Goal: Information Seeking & Learning: Learn about a topic

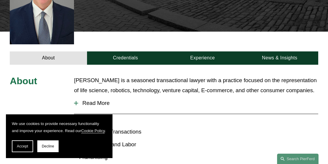
scroll to position [178, 0]
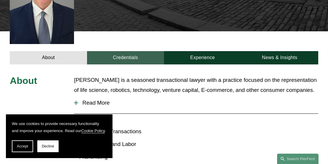
click at [125, 51] on link "Credentials" at bounding box center [125, 57] width 77 height 13
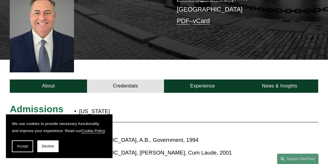
scroll to position [148, 0]
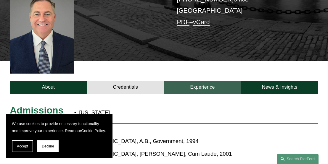
click at [200, 81] on link "Experience" at bounding box center [202, 87] width 77 height 13
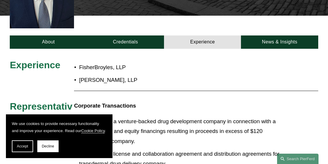
scroll to position [178, 0]
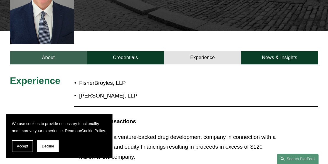
click at [60, 51] on link "About" at bounding box center [48, 57] width 77 height 13
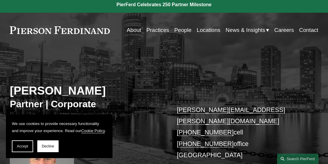
scroll to position [0, 0]
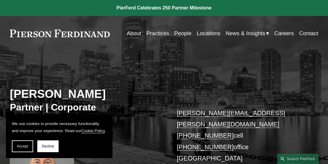
click at [178, 31] on link "People" at bounding box center [182, 33] width 17 height 11
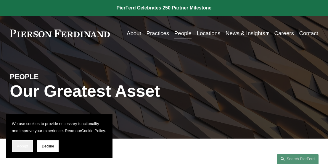
click at [23, 147] on span "Accept" at bounding box center [22, 147] width 11 height 4
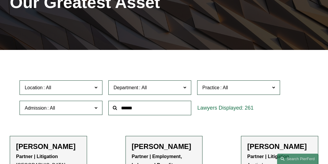
scroll to position [118, 0]
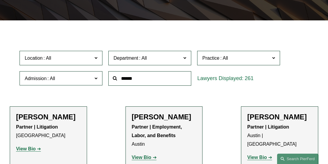
click at [153, 77] on input "text" at bounding box center [149, 78] width 83 height 15
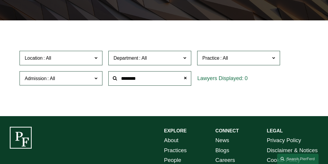
type input "********"
drag, startPoint x: 141, startPoint y: 80, endPoint x: 118, endPoint y: 79, distance: 22.2
click at [118, 79] on input "********" at bounding box center [149, 78] width 83 height 15
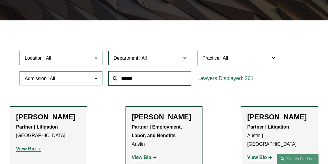
click at [97, 79] on span at bounding box center [95, 78] width 3 height 8
click at [290, 86] on div "Location All Atlanta Austin Boston Charlotte Chicago Cincinnati Cleveland Colum…" at bounding box center [164, 68] width 295 height 41
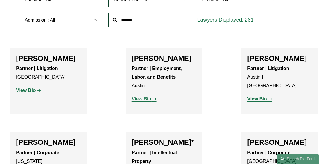
scroll to position [178, 0]
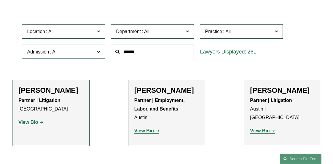
scroll to position [0, 0]
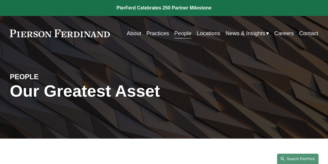
click at [294, 158] on link "Search this site" at bounding box center [297, 159] width 41 height 10
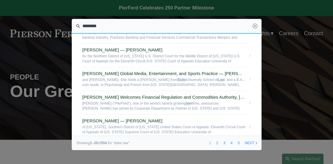
scroll to position [89, 0]
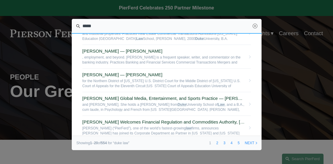
type input "****"
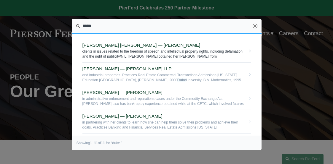
click at [129, 54] on span "clients in issues related to the freedom of speech and intellectual property ri…" at bounding box center [163, 53] width 163 height 9
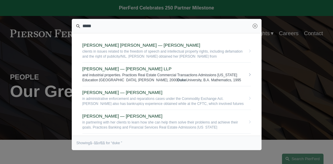
click at [121, 79] on span "and industrial properties. Practices Real Estate Commercial Transactions Admiss…" at bounding box center [163, 77] width 163 height 9
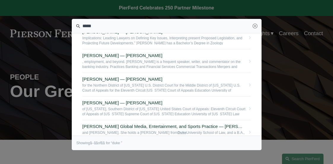
scroll to position [118, 0]
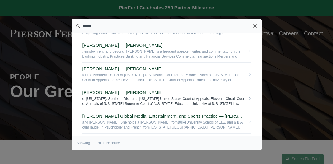
click at [111, 96] on link "John Goselin — Pierson Ferdinand LLP of Georgia, Southern District of Georgia U…" at bounding box center [166, 98] width 168 height 24
click at [111, 100] on span "of Georgia, Southern District of Georgia United States Court of Appeals: Eleven…" at bounding box center [163, 101] width 163 height 9
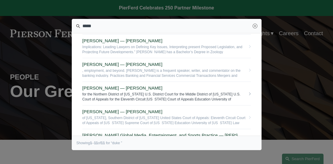
scroll to position [89, 0]
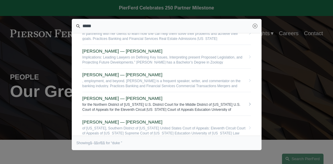
click at [116, 96] on link "Cammi R. Jones — Pierson Ferdinand LLP for the Northern District of Georgia U.S…" at bounding box center [166, 104] width 168 height 24
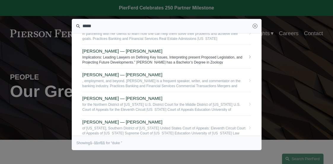
click at [97, 49] on span "[PERSON_NAME] — [PERSON_NAME]" at bounding box center [163, 51] width 163 height 5
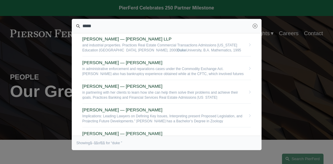
scroll to position [30, 0]
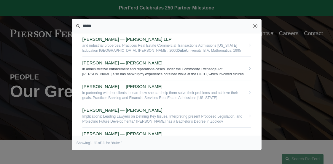
click at [123, 63] on span "[PERSON_NAME] — [PERSON_NAME]" at bounding box center [163, 62] width 163 height 5
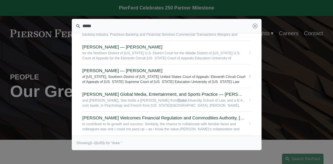
scroll to position [148, 0]
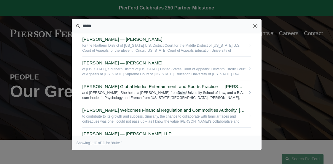
click at [110, 89] on link "Pierson Ferdinand Bolsters Global Media, Entertainment, and Sports Practice — P…" at bounding box center [166, 93] width 168 height 24
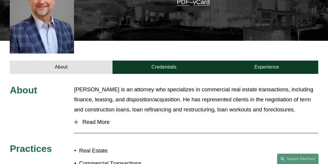
scroll to position [178, 0]
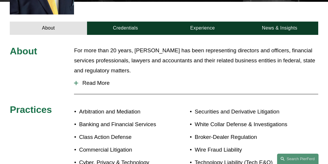
scroll to position [178, 0]
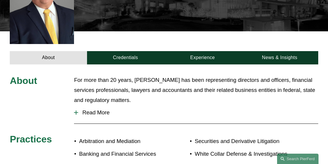
click at [102, 110] on span "Read More" at bounding box center [198, 113] width 240 height 7
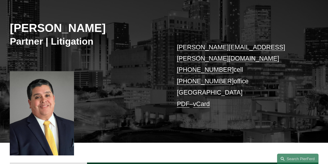
scroll to position [59, 0]
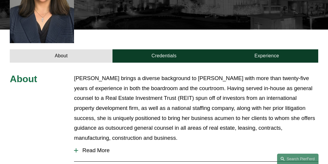
scroll to position [207, 0]
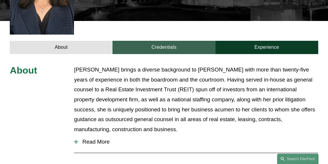
click at [156, 41] on link "Credentials" at bounding box center [164, 47] width 103 height 13
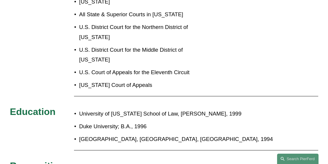
scroll to position [296, 0]
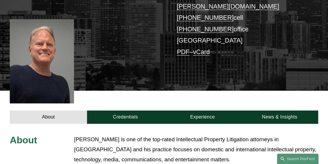
scroll to position [118, 0]
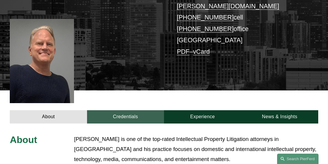
click at [132, 110] on link "Credentials" at bounding box center [125, 116] width 77 height 13
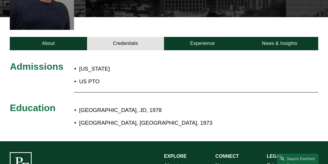
scroll to position [178, 0]
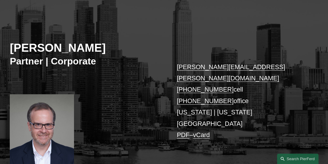
scroll to position [89, 0]
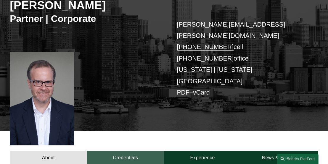
click at [137, 151] on link "Credentials" at bounding box center [125, 157] width 77 height 13
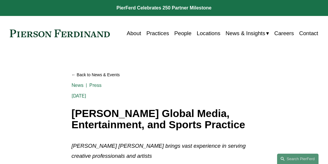
click at [184, 30] on link "People" at bounding box center [182, 33] width 17 height 11
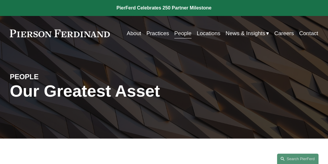
click at [180, 36] on link "People" at bounding box center [182, 33] width 17 height 11
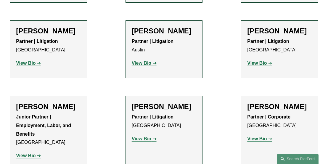
scroll to position [1274, 0]
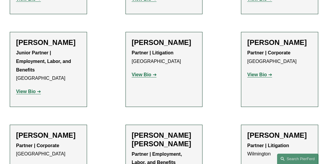
click at [265, 38] on h2 "[PERSON_NAME]" at bounding box center [279, 42] width 65 height 9
click at [261, 72] on strong "View Bio" at bounding box center [257, 74] width 20 height 5
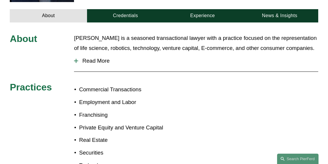
scroll to position [237, 0]
